Goal: Task Accomplishment & Management: Complete application form

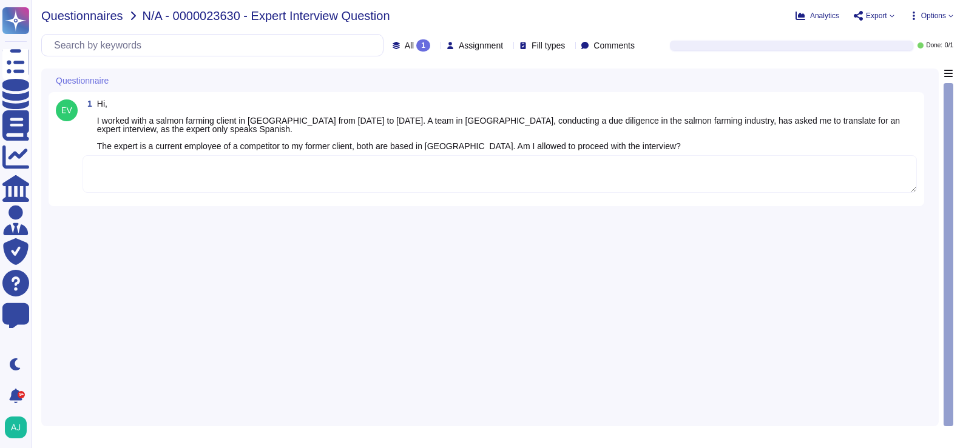
click at [99, 18] on span "Questionnaires" at bounding box center [82, 16] width 82 height 12
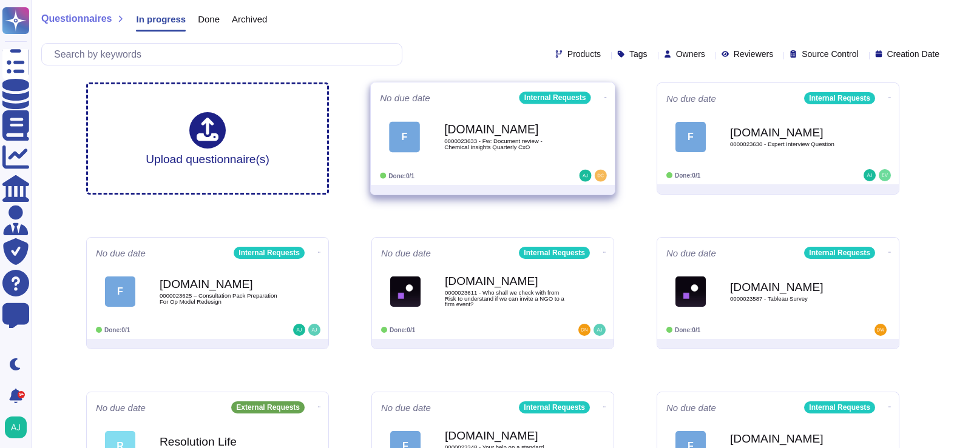
click at [492, 183] on div "No due date Internal Requests F [DOMAIN_NAME] 0000023633 - Fw: Document review …" at bounding box center [493, 134] width 244 height 103
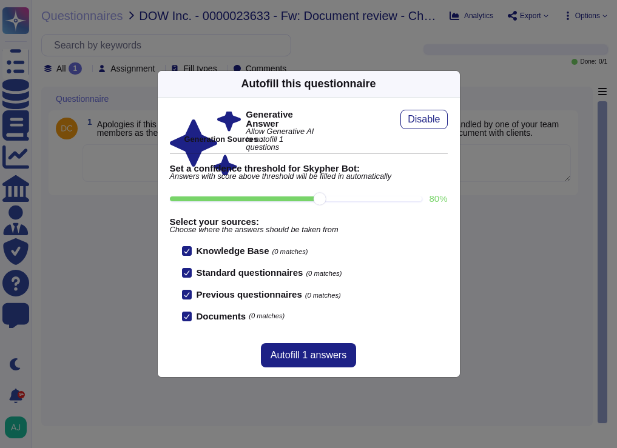
click at [293, 36] on div "Autofill this questionnaire Generative Answer Allow Generative AI to autofill 1…" at bounding box center [308, 224] width 617 height 448
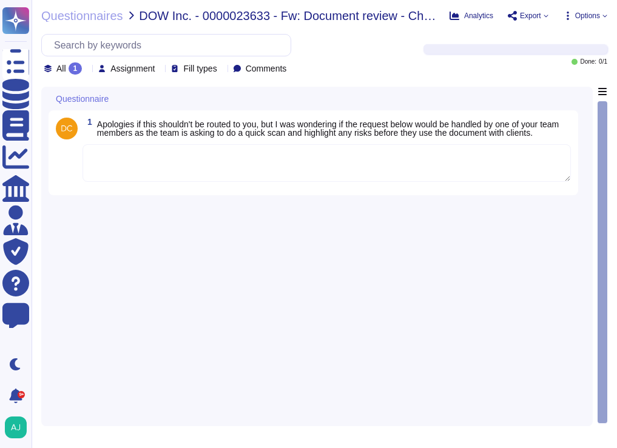
click at [65, 22] on div "Questionnaires DOW Inc. - 0000023633 - Fw: Document review - Chemical Insights …" at bounding box center [325, 224] width 586 height 448
click at [69, 16] on span "Questionnaires" at bounding box center [82, 16] width 82 height 12
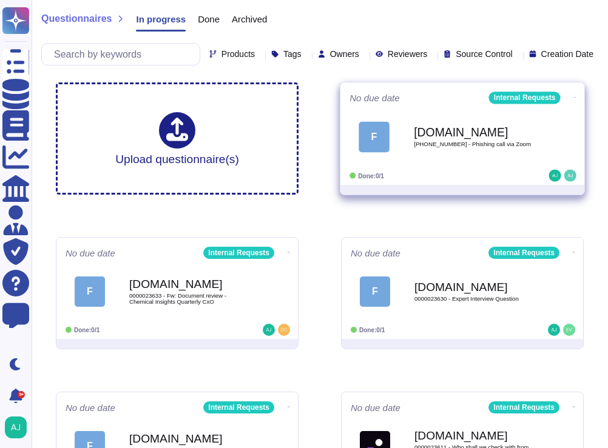
click at [488, 182] on div "Done: 0/1" at bounding box center [425, 176] width 150 height 12
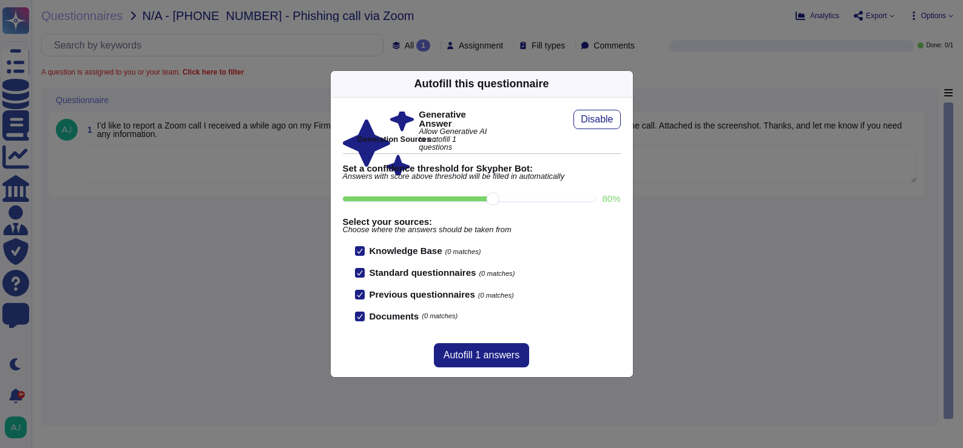
click at [245, 332] on div "Autofill this questionnaire Generative Answer Allow Generative AI to autofill 1…" at bounding box center [481, 224] width 963 height 448
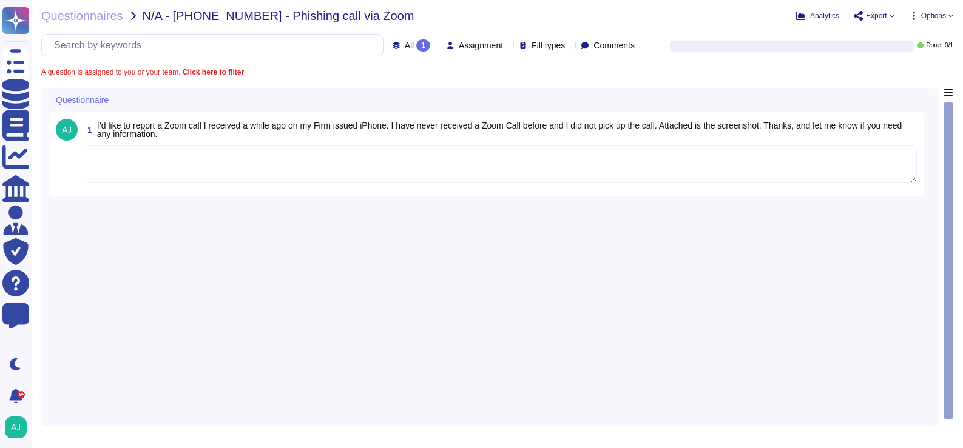
click at [246, 166] on textarea at bounding box center [500, 165] width 834 height 38
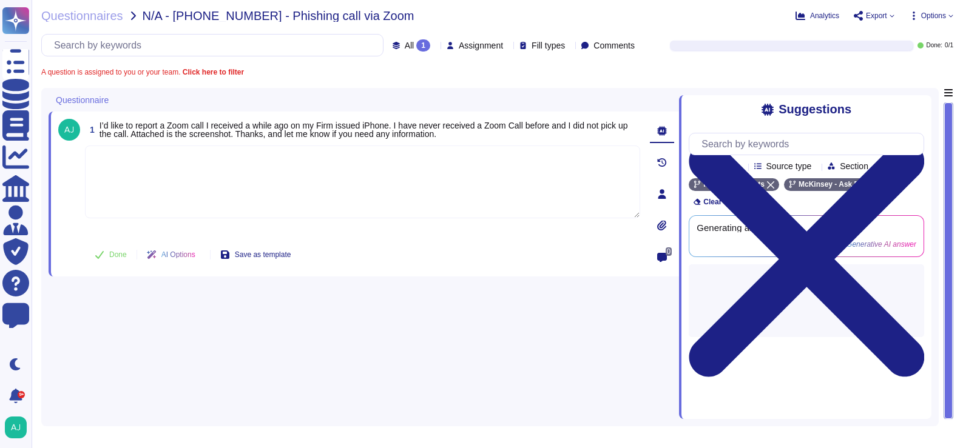
paste textarea "While phishing is quite common, call phishing, or "vishing", is on the rise. It…"
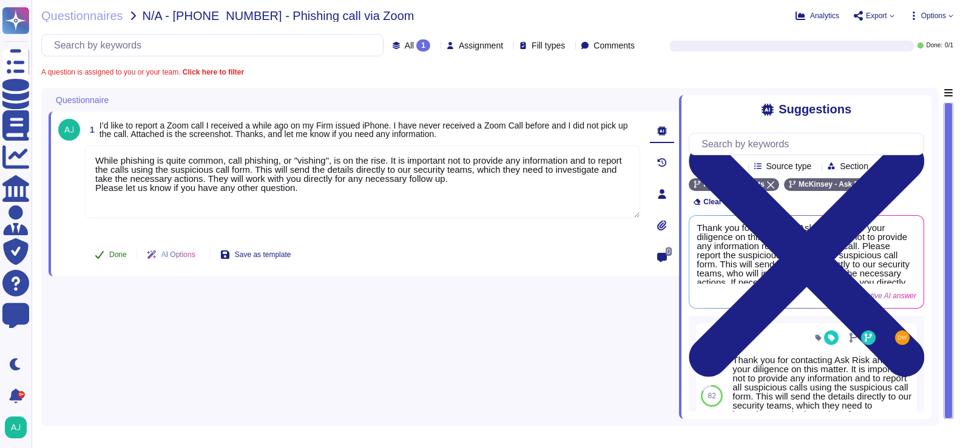
type textarea "While phishing is quite common, call phishing, or "vishing", is on the rise. It…"
click at [113, 255] on span "Done" at bounding box center [118, 254] width 18 height 7
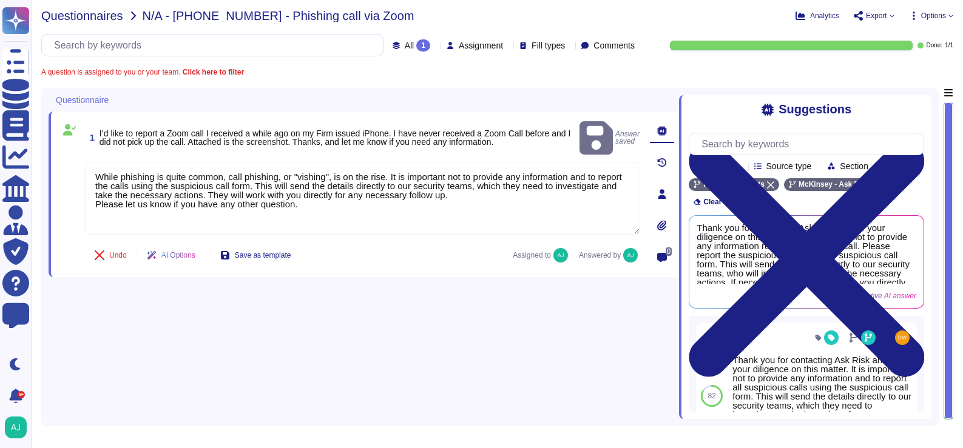
click at [88, 19] on span "Questionnaires" at bounding box center [82, 16] width 82 height 12
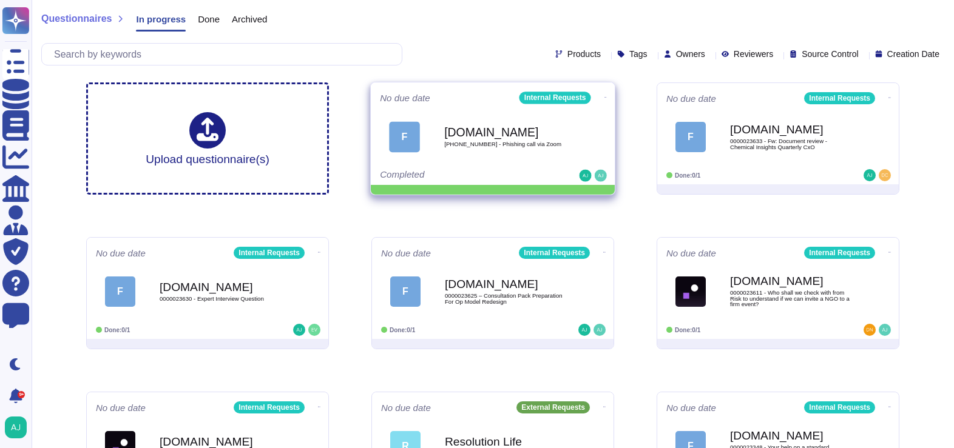
click at [604, 96] on icon at bounding box center [605, 97] width 2 height 3
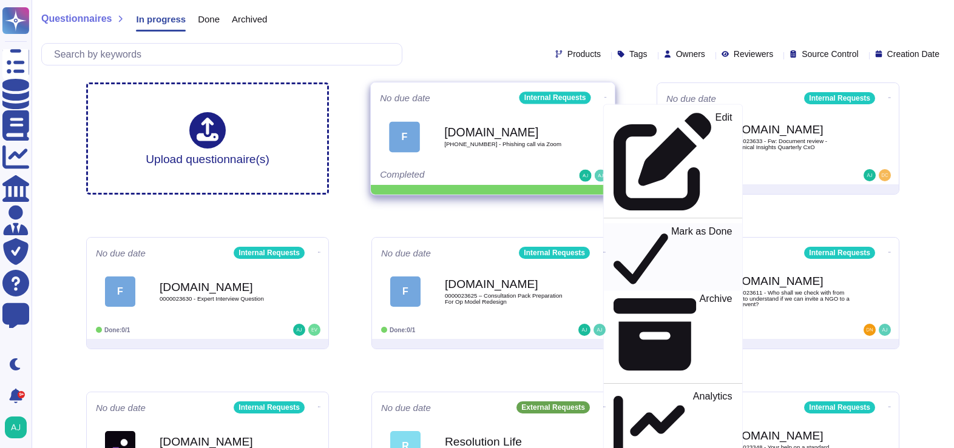
click at [617, 226] on p "Mark as Done" at bounding box center [701, 257] width 61 height 62
